Goal: Task Accomplishment & Management: Manage account settings

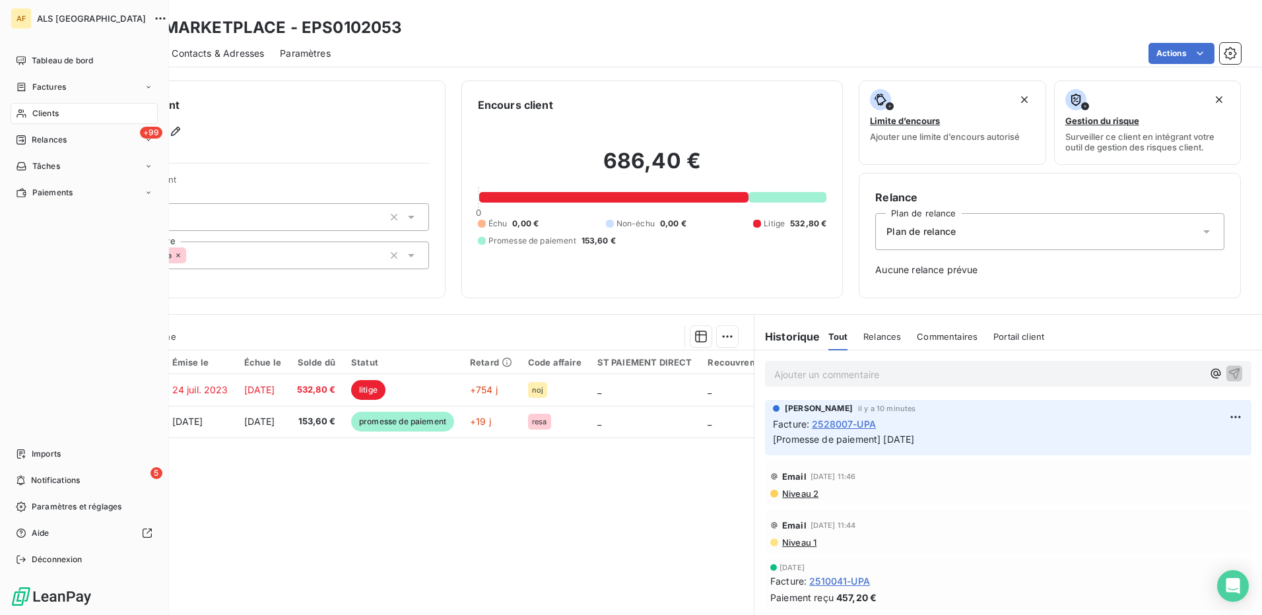
click at [40, 115] on span "Clients" at bounding box center [45, 114] width 26 height 12
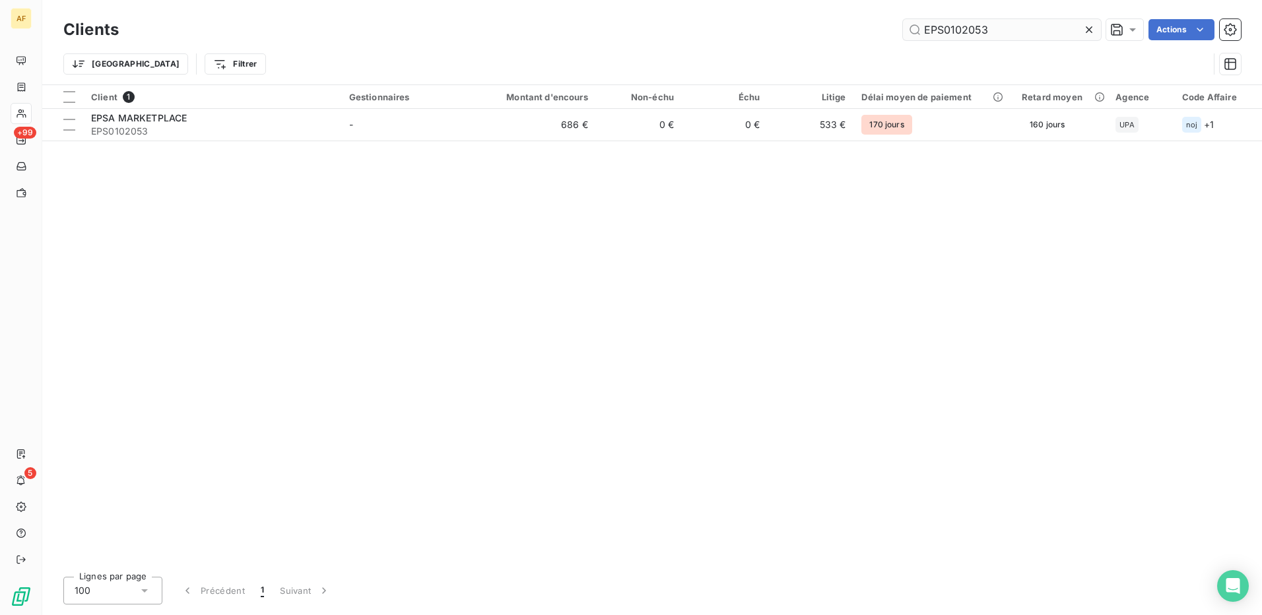
click at [948, 27] on input "EPS0102053" at bounding box center [1002, 29] width 198 height 21
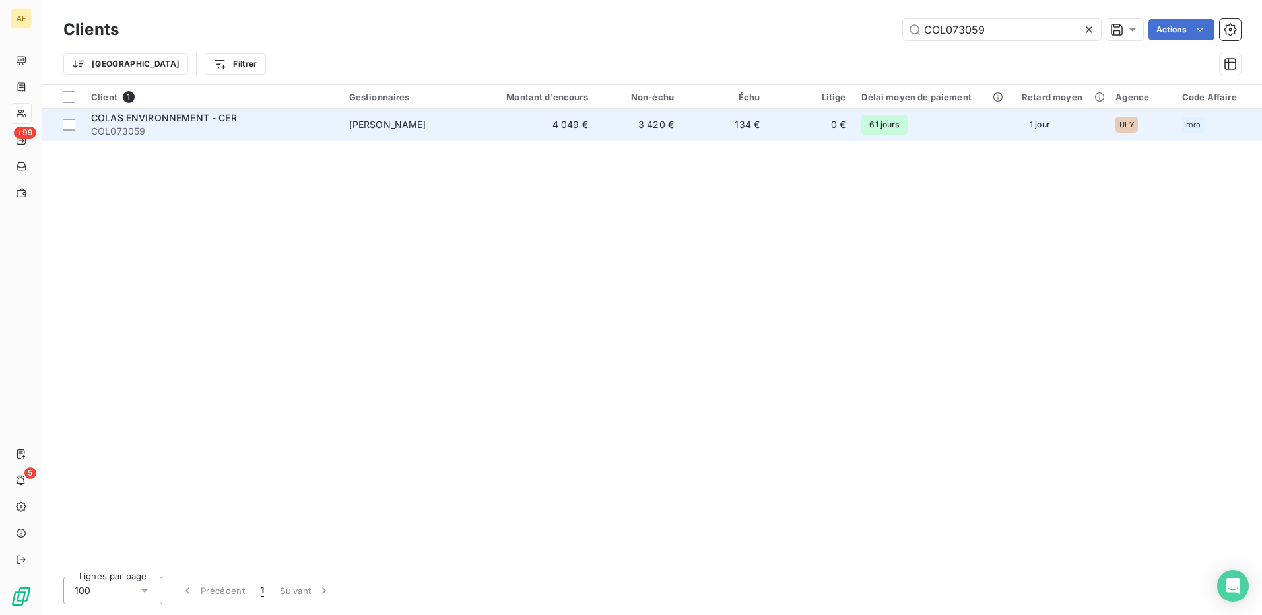
type input "COL073059"
click at [182, 130] on span "COL073059" at bounding box center [212, 131] width 242 height 13
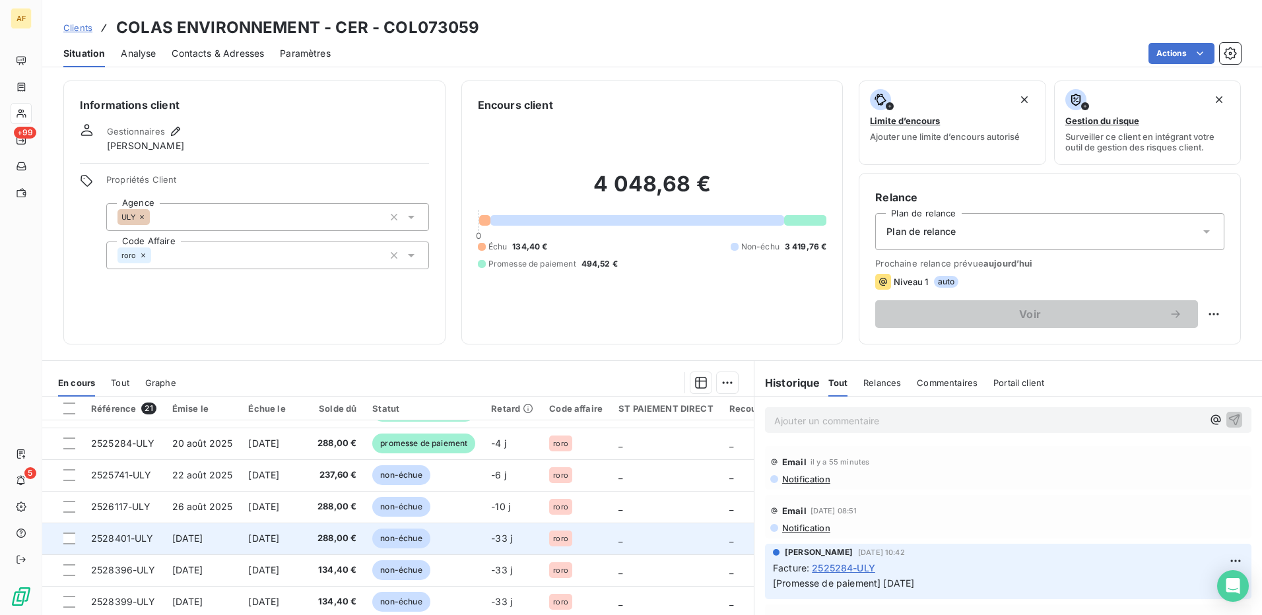
scroll to position [132, 0]
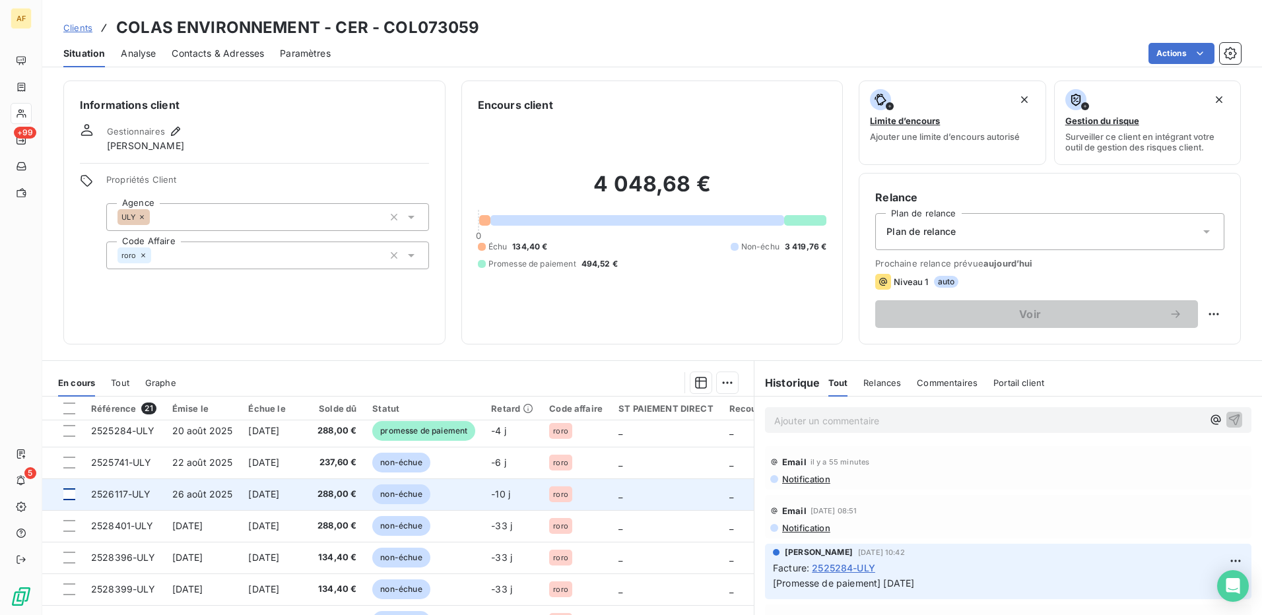
click at [70, 498] on div at bounding box center [69, 494] width 12 height 12
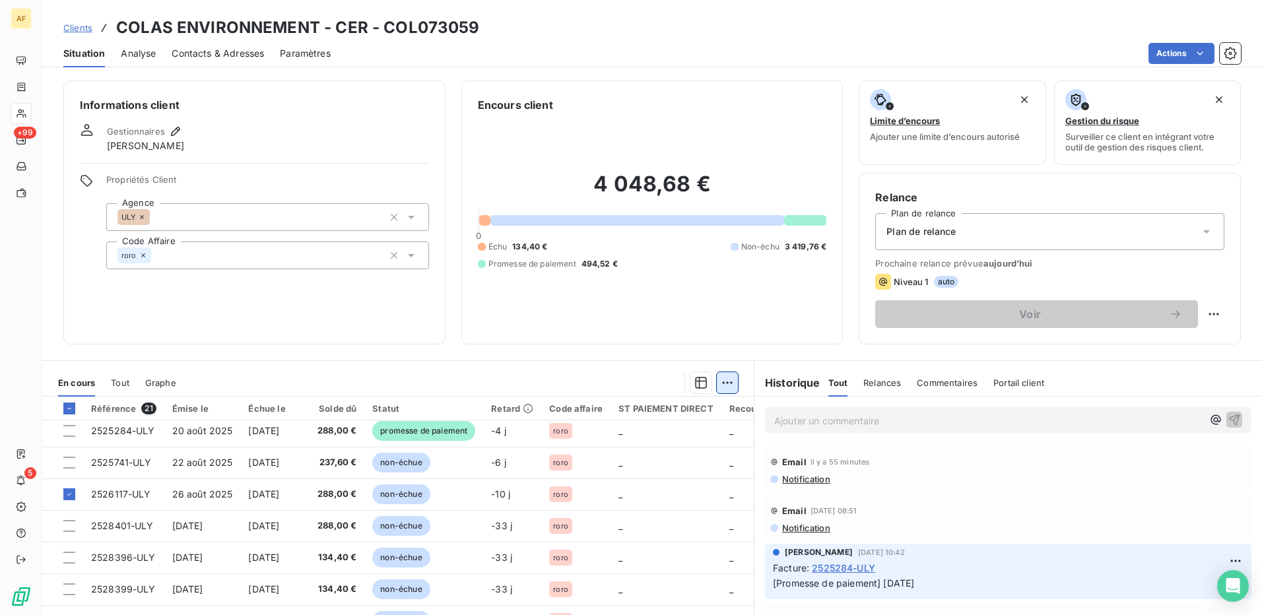
click at [726, 387] on html "AF +99 5 Clients COLAS ENVIRONNEMENT - CER - COL073059 Situation Analyse Contac…" at bounding box center [631, 307] width 1262 height 615
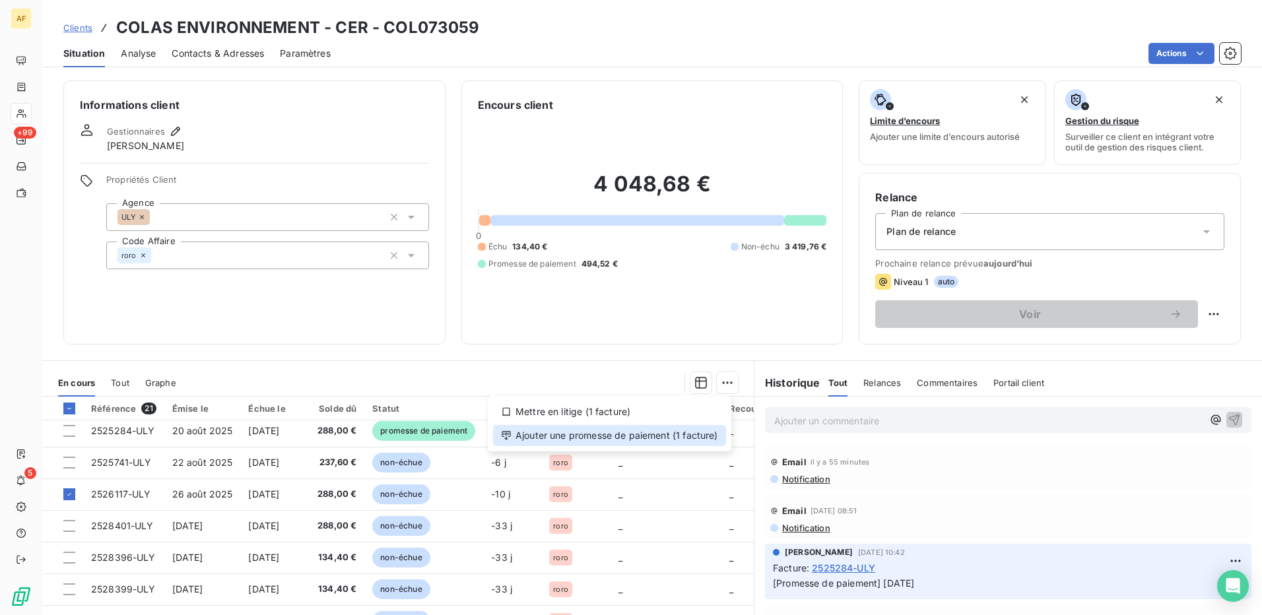
click at [704, 436] on div "Ajouter une promesse de paiement (1 facture)" at bounding box center [609, 435] width 233 height 21
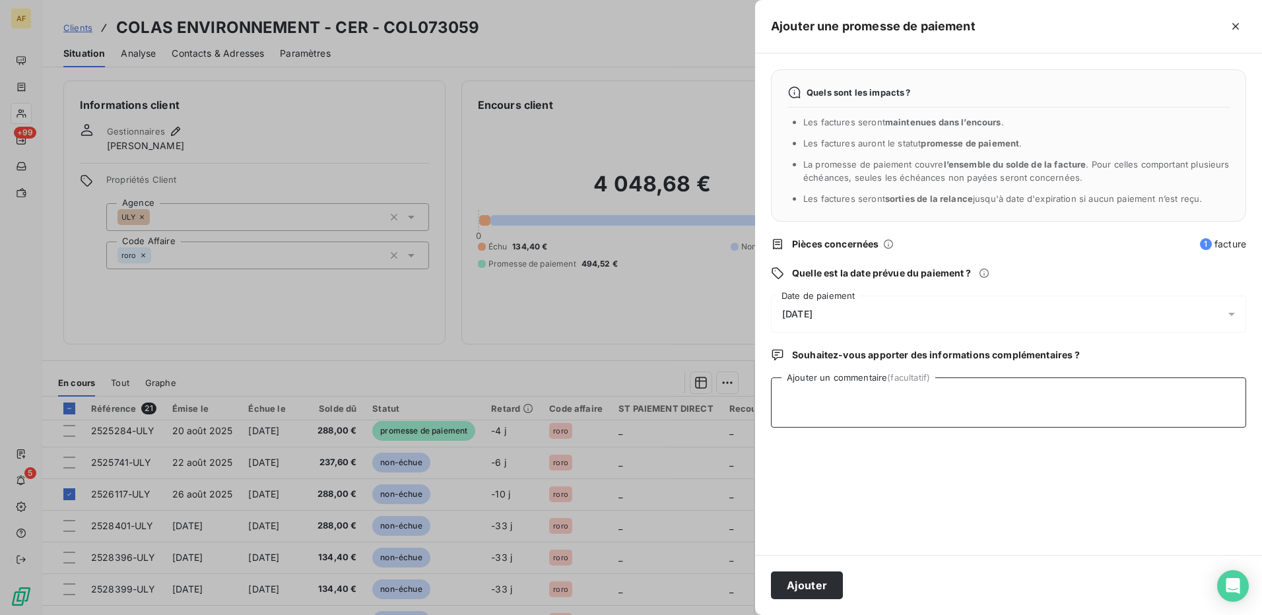
click at [860, 398] on textarea "Ajouter un commentaire (facultatif)" at bounding box center [1008, 402] width 475 height 50
type textarea "[DATE]"
click at [804, 317] on span "[DATE]" at bounding box center [797, 314] width 30 height 11
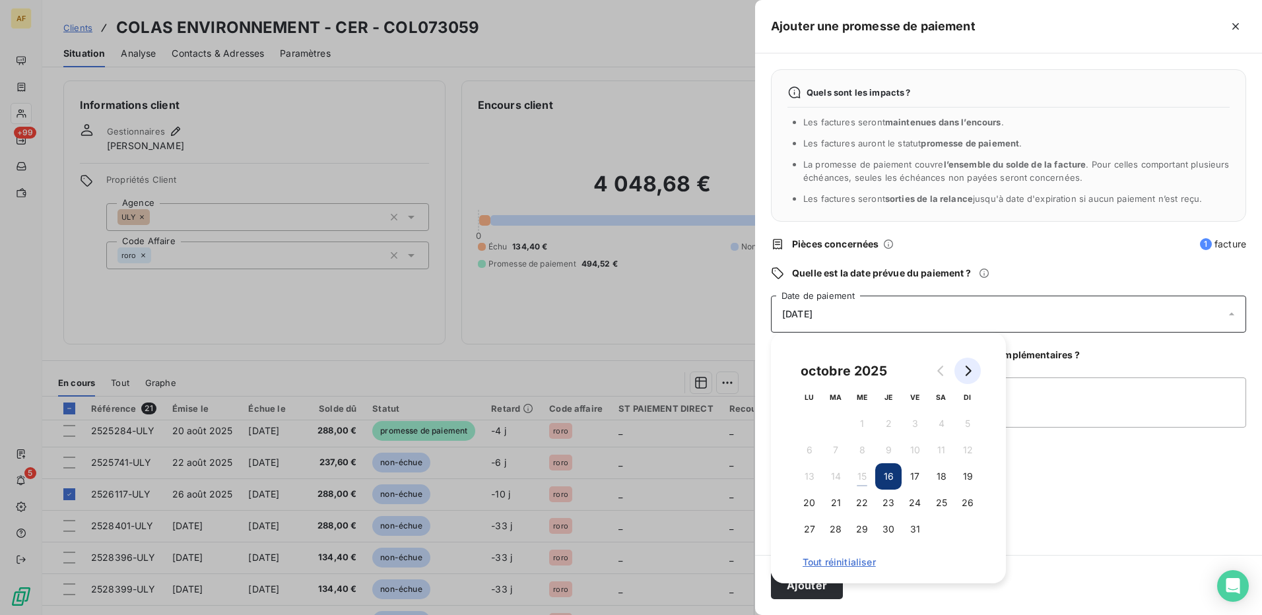
click at [971, 372] on icon "Go to next month" at bounding box center [967, 371] width 11 height 11
click at [943, 426] on button "1" at bounding box center [941, 423] width 26 height 26
click at [1035, 409] on textarea "[DATE]" at bounding box center [1008, 402] width 475 height 50
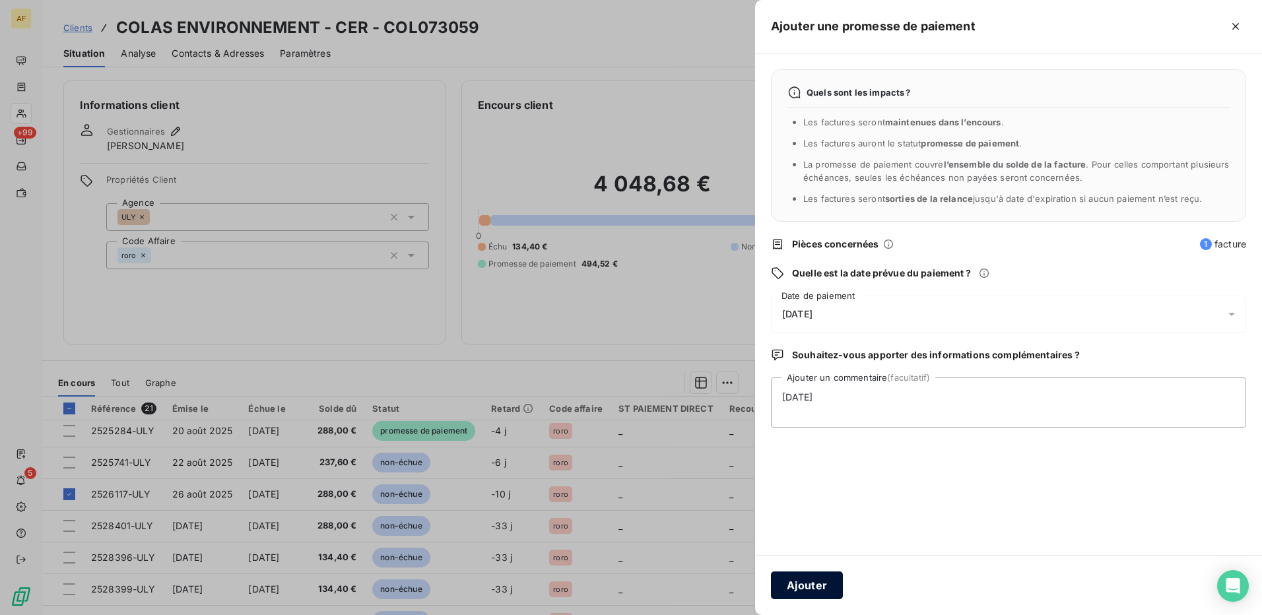
click at [796, 591] on button "Ajouter" at bounding box center [807, 586] width 72 height 28
